Goal: Task Accomplishment & Management: Use online tool/utility

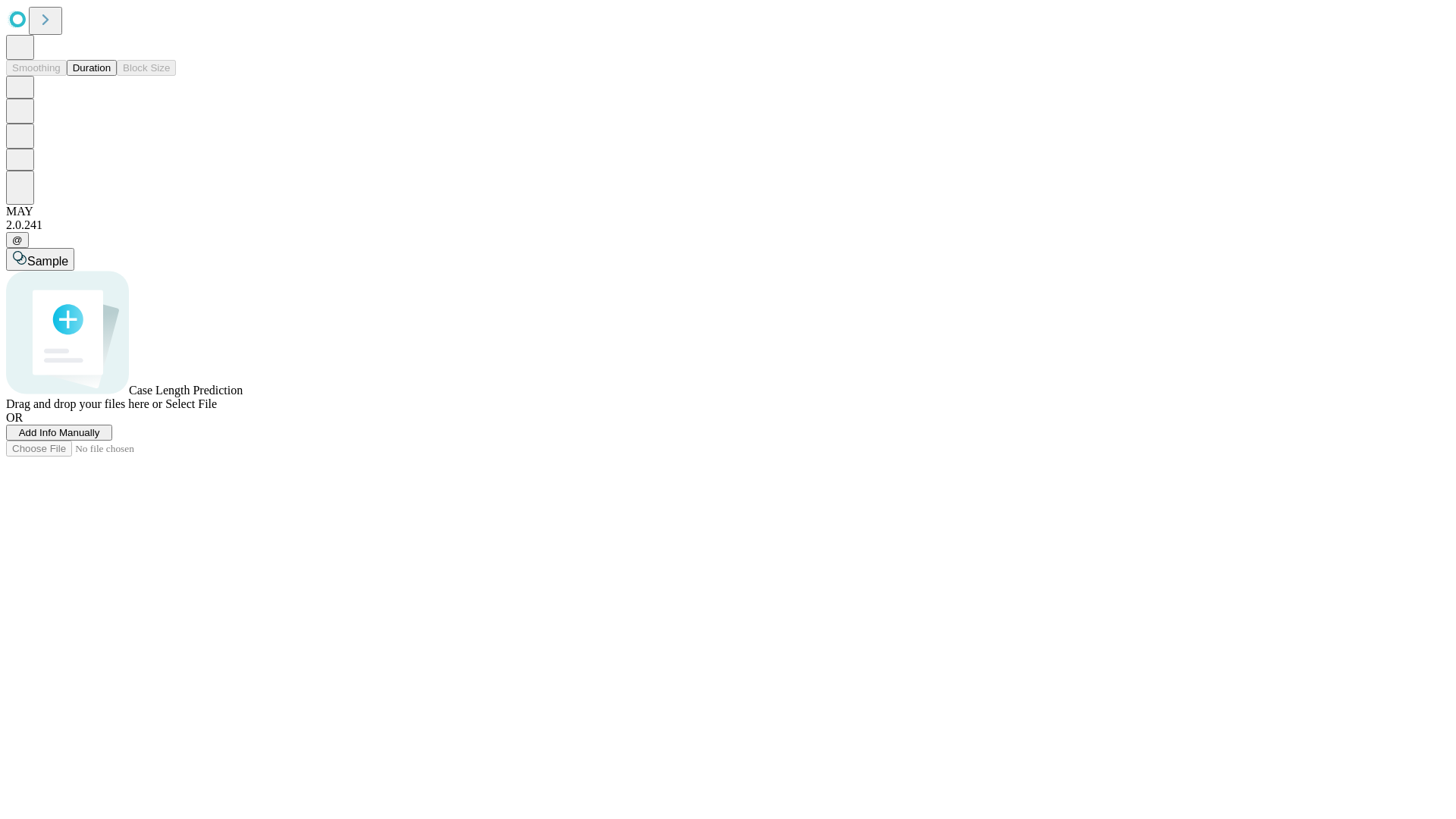
click at [111, 76] on button "Duration" at bounding box center [92, 68] width 50 height 16
click at [100, 438] on span "Add Info Manually" at bounding box center [59, 432] width 81 height 11
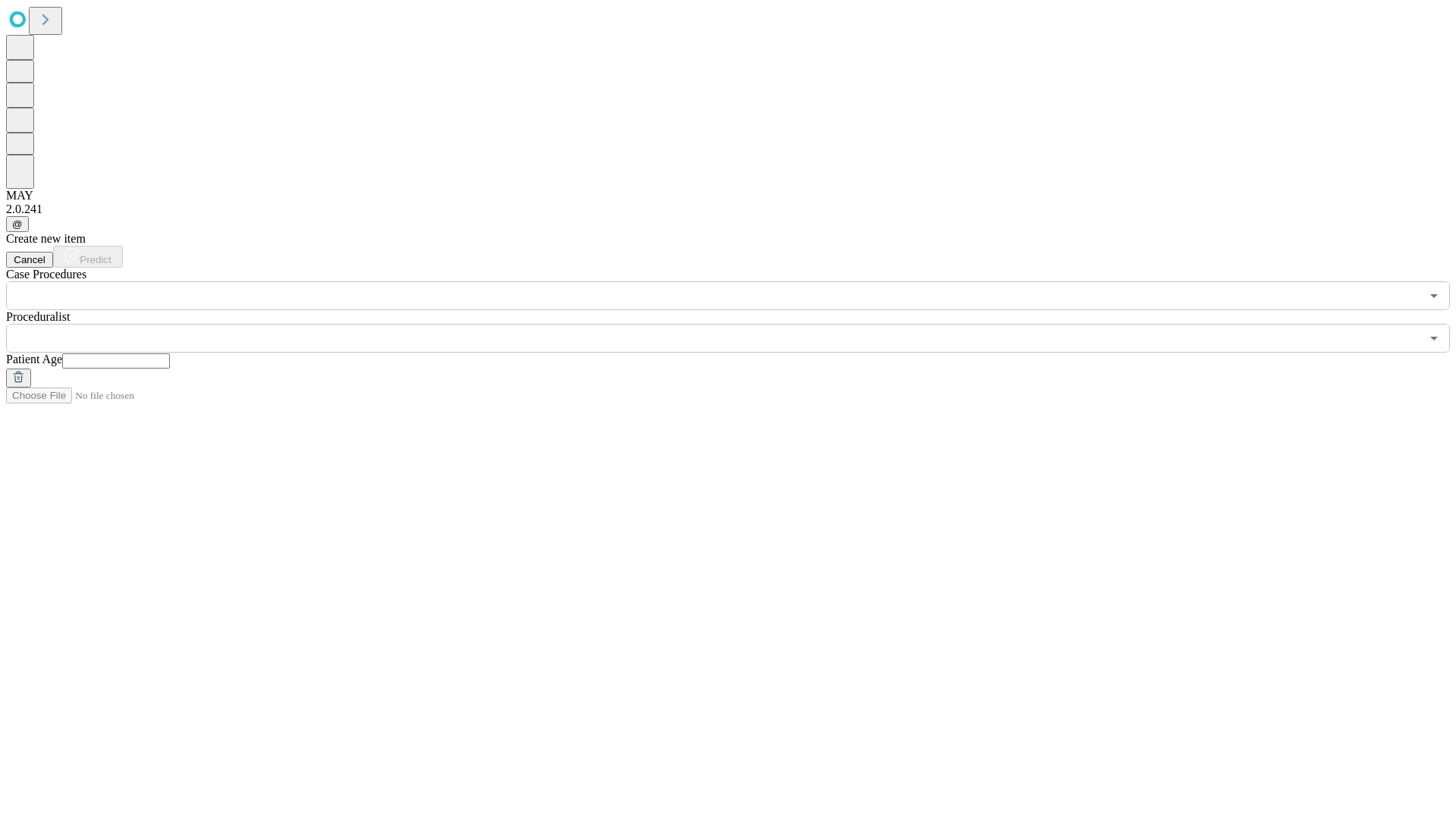
click at [170, 353] on input "text" at bounding box center [116, 361] width 107 height 15
type input "**"
click at [739, 323] on input "text" at bounding box center [713, 337] width 1415 height 28
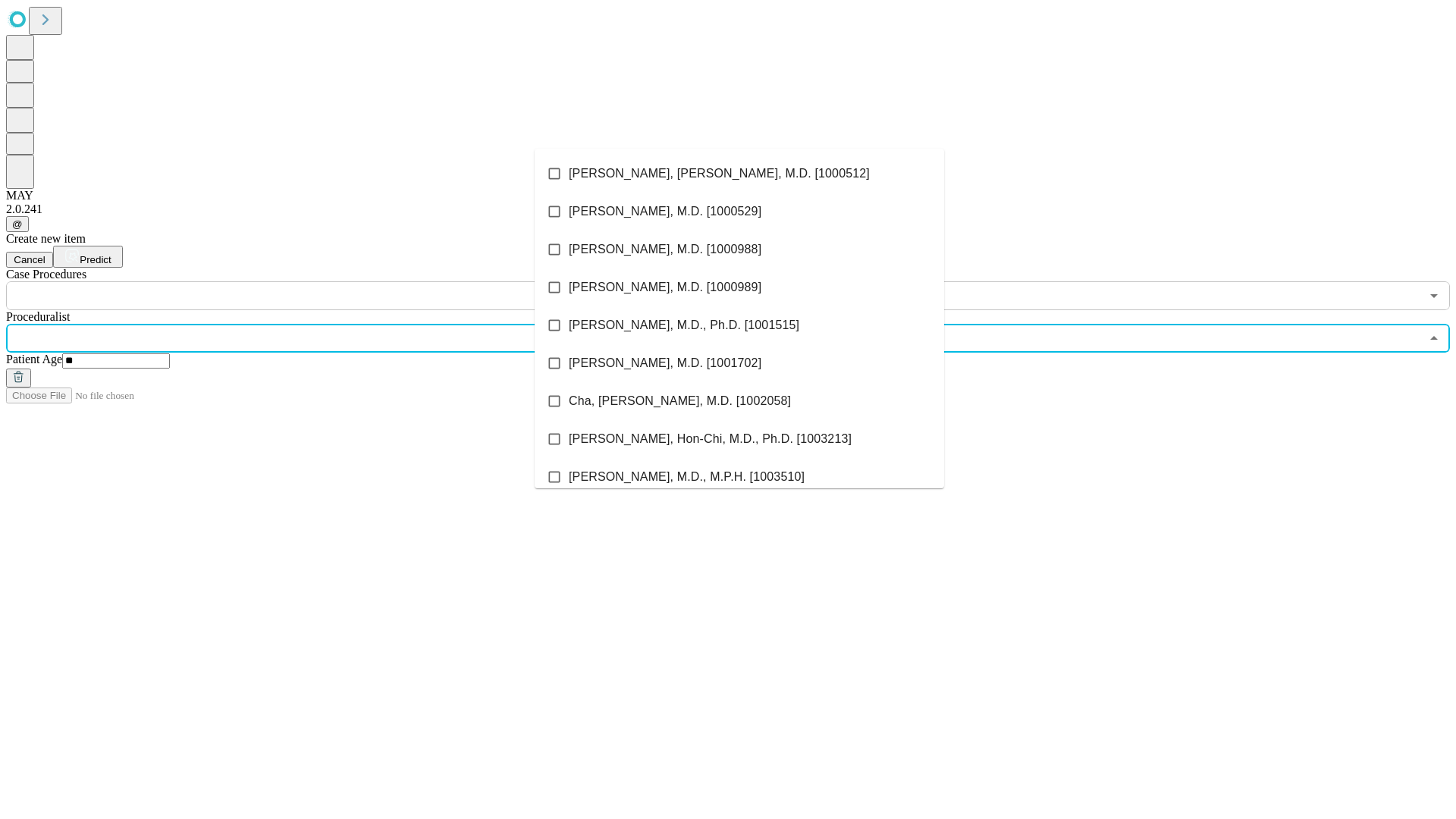
click at [740, 174] on li "[PERSON_NAME], [PERSON_NAME], M.D. [1000512]" at bounding box center [740, 173] width 410 height 38
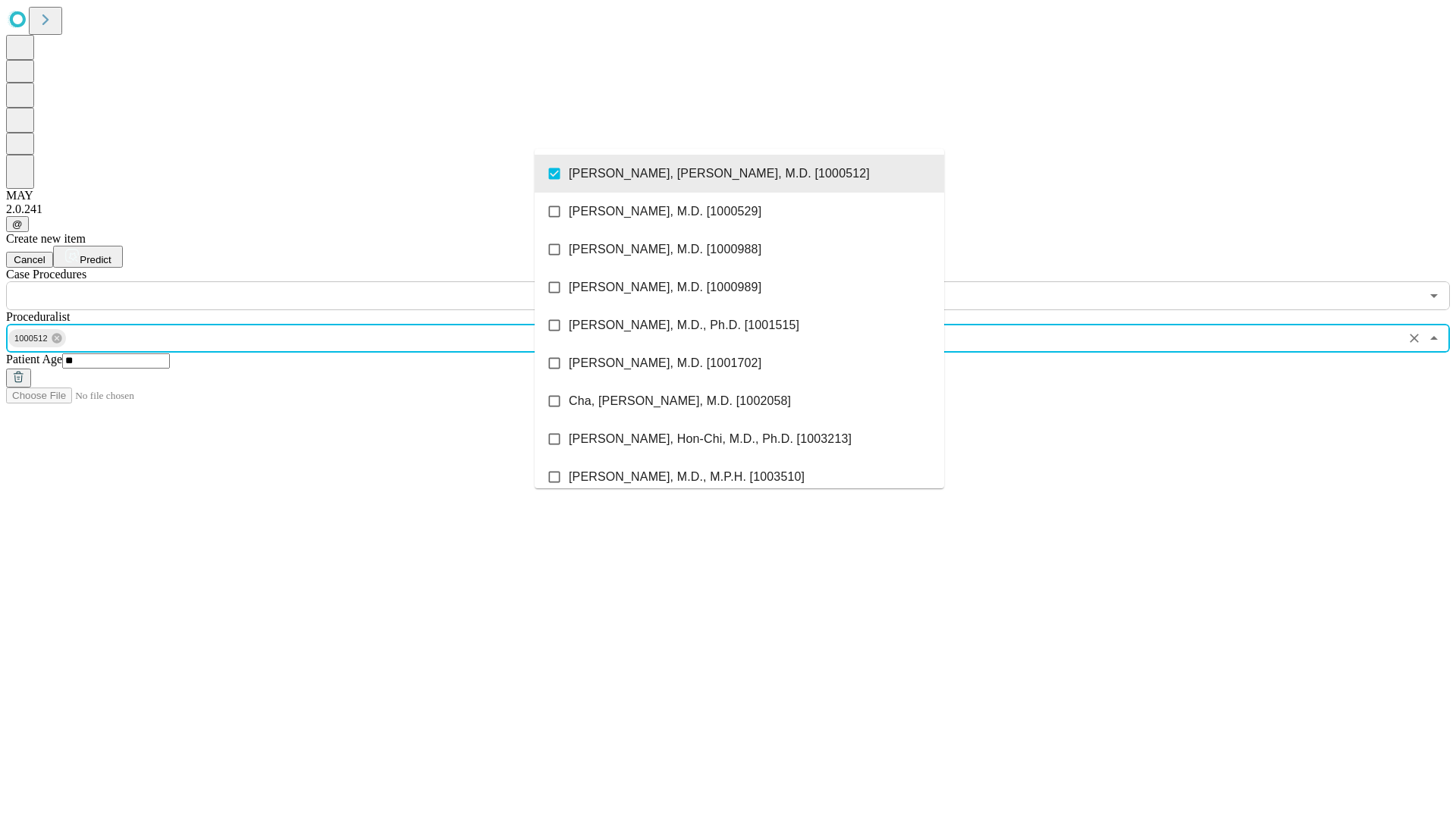
click at [319, 281] on input "text" at bounding box center [713, 295] width 1415 height 28
